Goal: Task Accomplishment & Management: Manage account settings

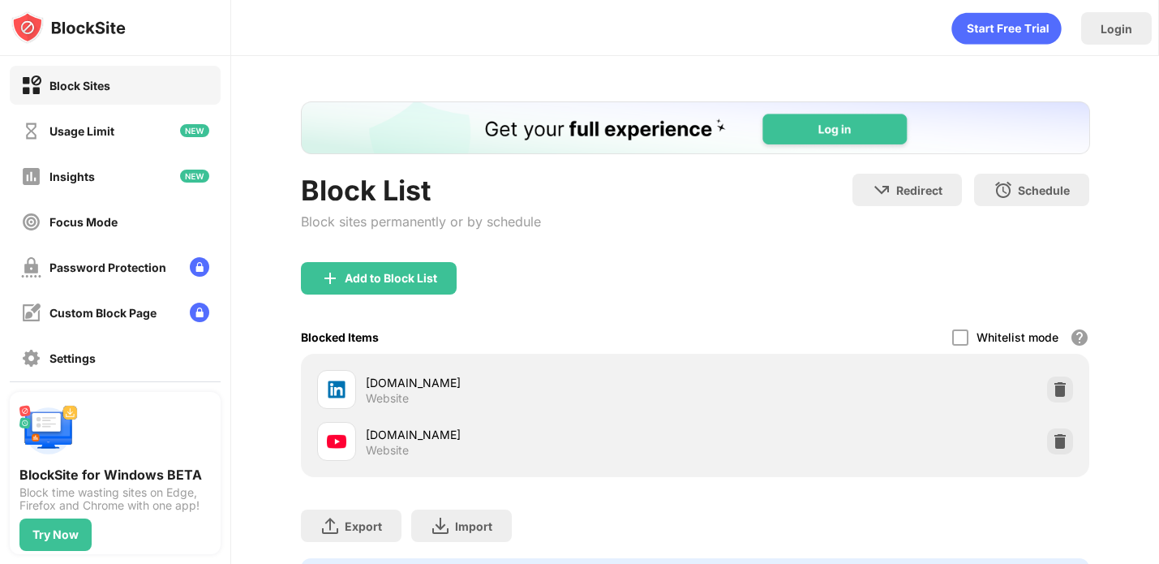
click at [1072, 389] on div at bounding box center [1060, 389] width 26 height 26
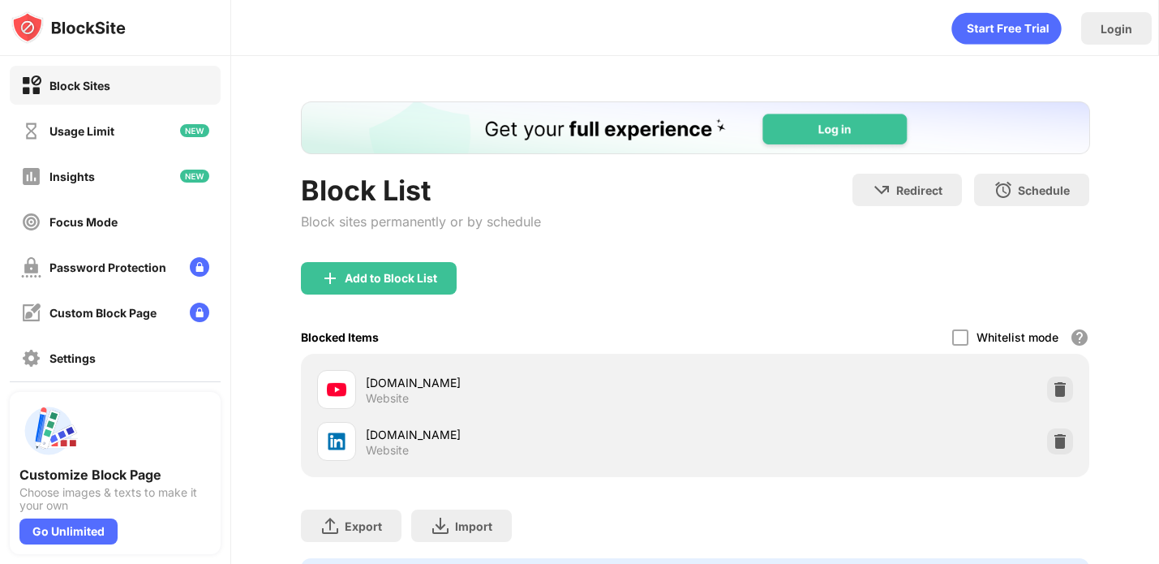
click at [1072, 394] on div at bounding box center [1060, 389] width 26 height 26
